Goal: Transaction & Acquisition: Download file/media

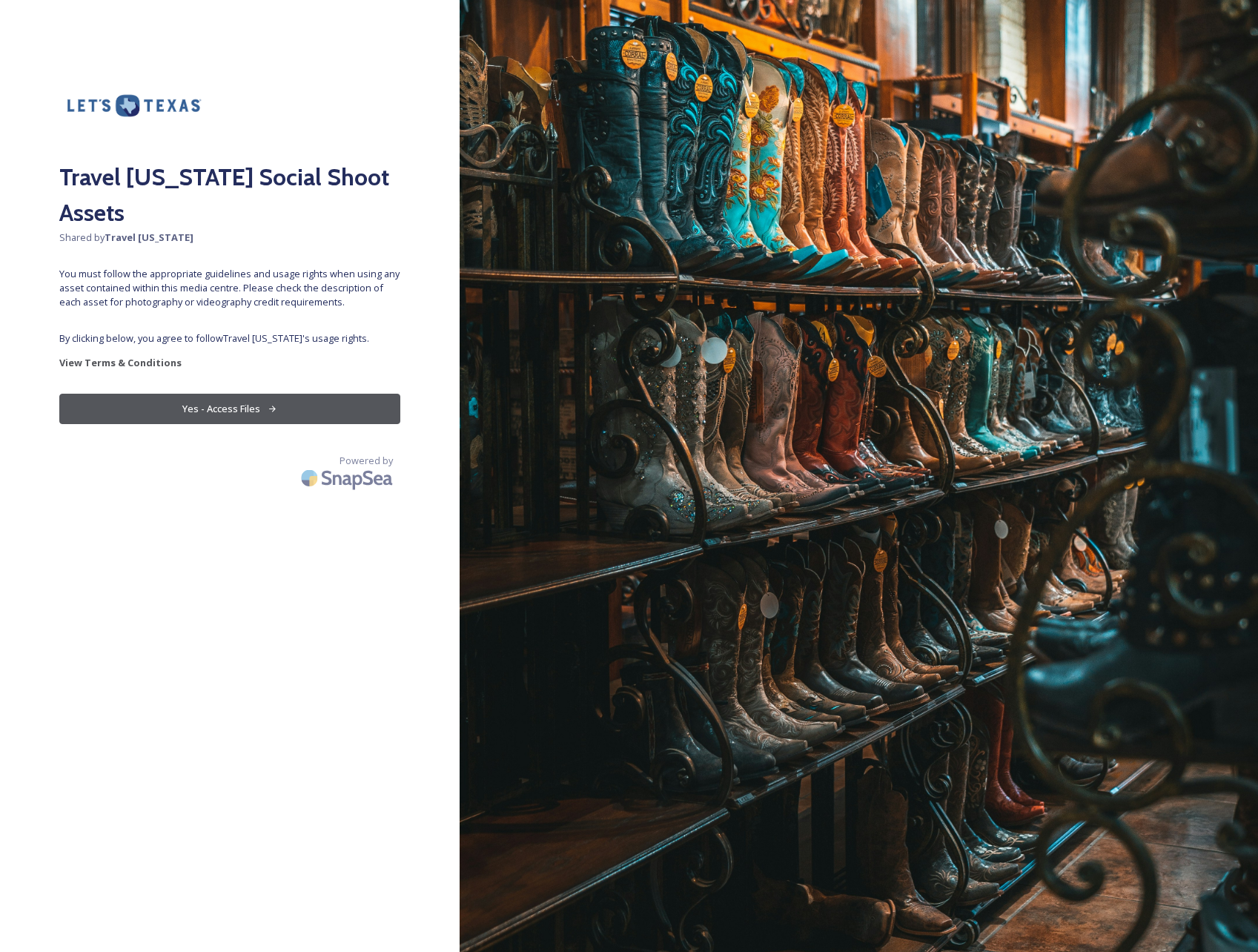
click at [254, 394] on button "Yes - Access Files" at bounding box center [229, 408] width 341 height 30
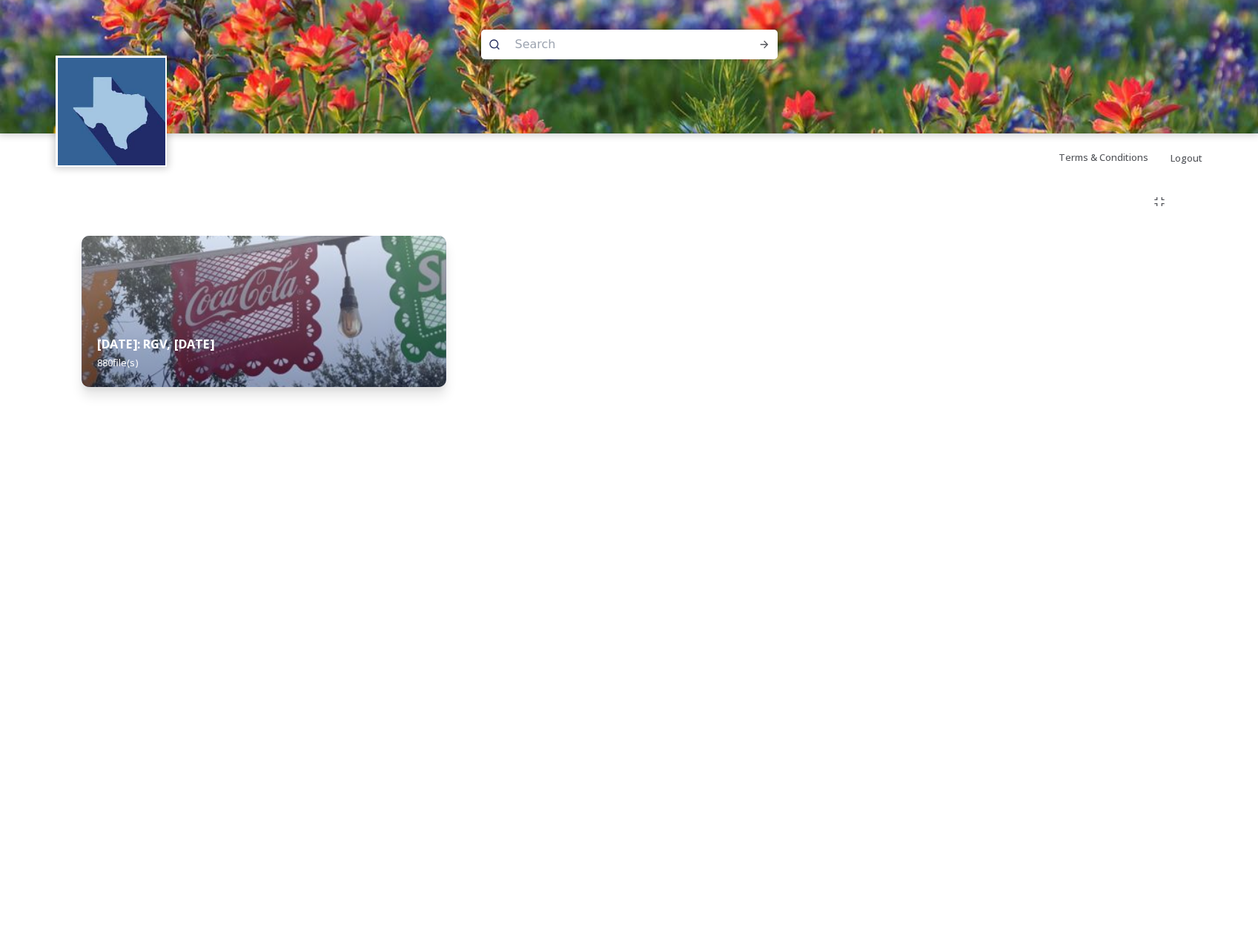
click at [214, 350] on strong "[DATE]: RGV, [DATE]" at bounding box center [155, 344] width 117 height 17
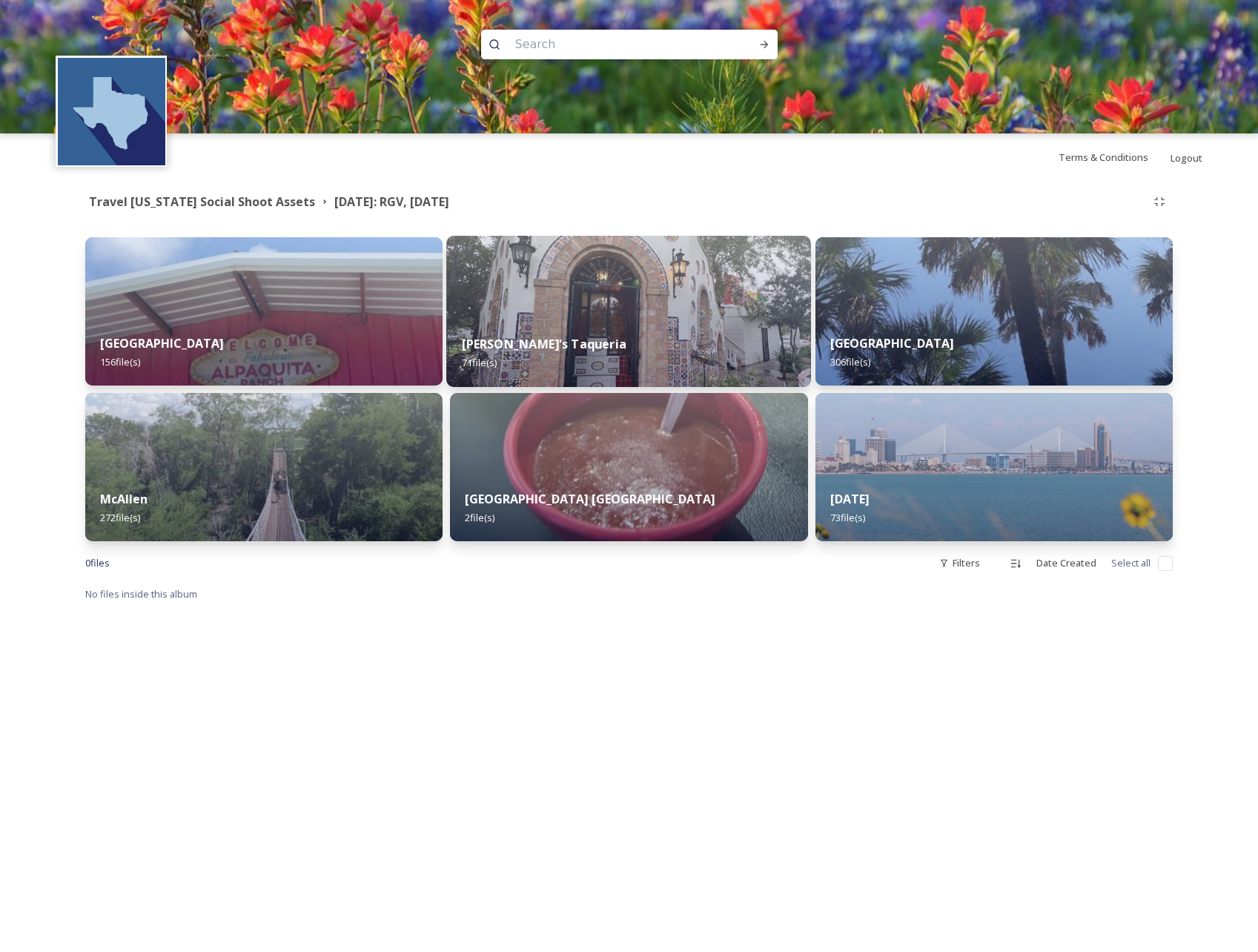
click at [539, 335] on div "[PERSON_NAME]'s Taqueria 71 file(s)" at bounding box center [629, 353] width 365 height 68
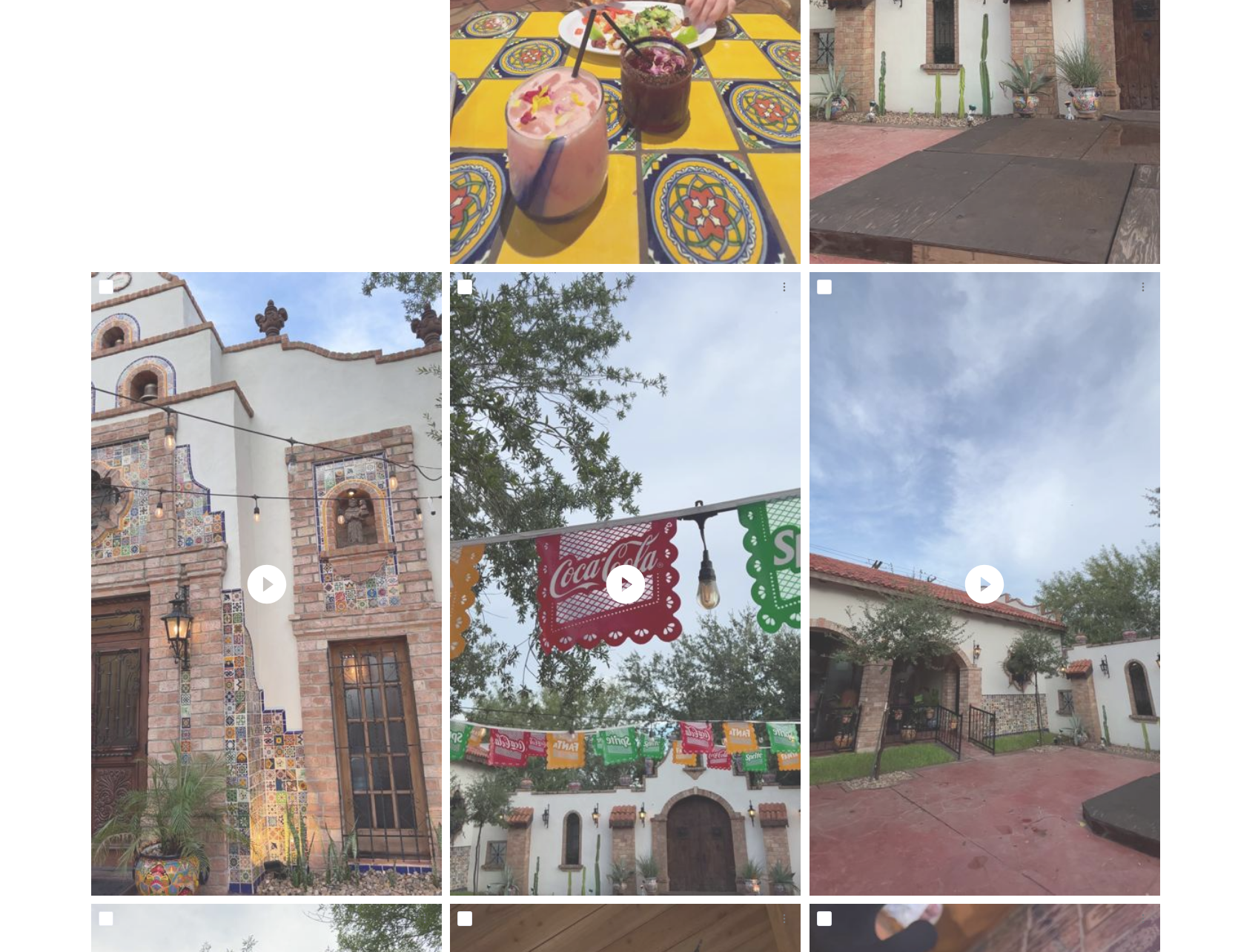
scroll to position [667, 0]
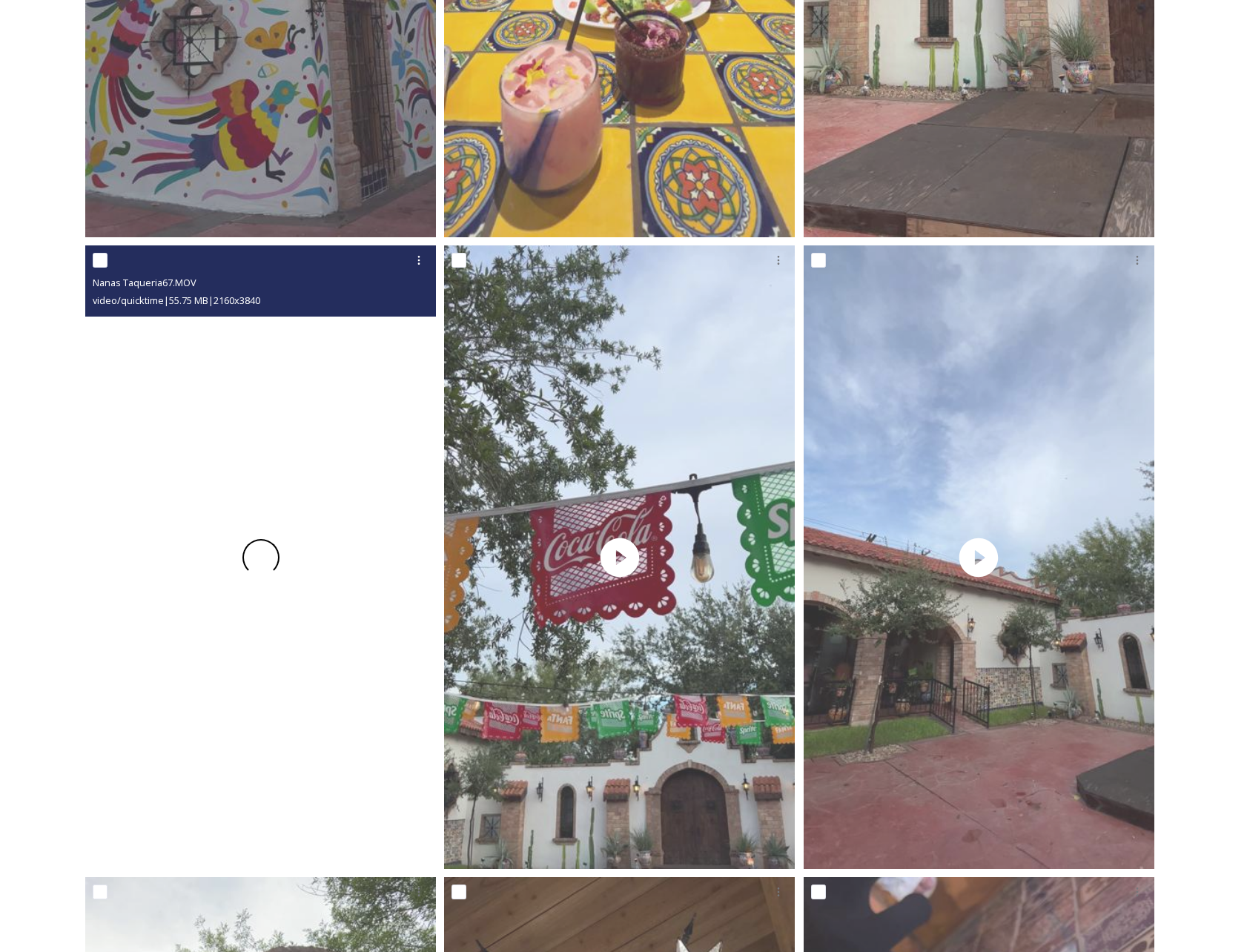
click at [330, 708] on div at bounding box center [260, 556] width 351 height 623
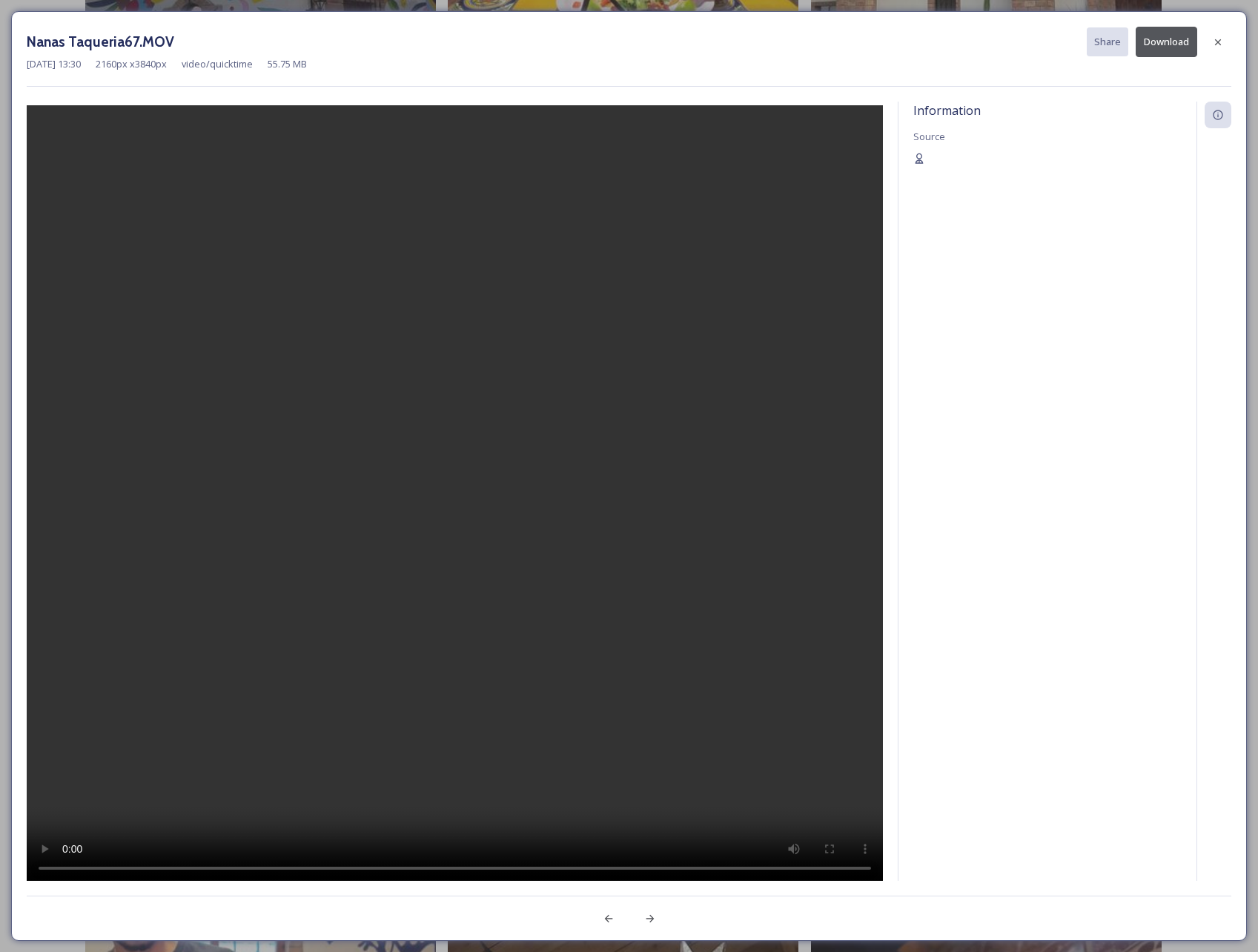
click at [1169, 46] on button "Download" at bounding box center [1166, 41] width 62 height 30
